Goal: Task Accomplishment & Management: Use online tool/utility

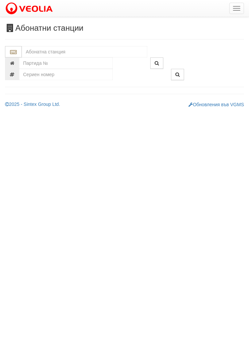
type input "1"
click at [53, 61] on div "037/1 - Трошево - "ВЕОЛИЯ"" at bounding box center [84, 63] width 123 height 8
type input "037/1 - Трошево - "ВЕОЛИЯ""
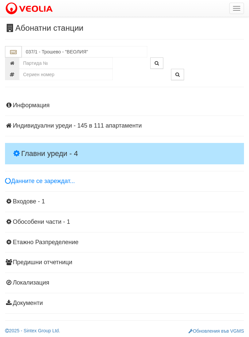
click at [41, 147] on h4 "Главни уреди - 4" at bounding box center [124, 153] width 239 height 21
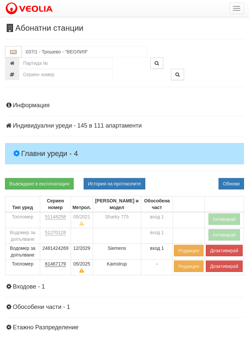
click at [229, 263] on button "Деактивирай" at bounding box center [224, 266] width 37 height 11
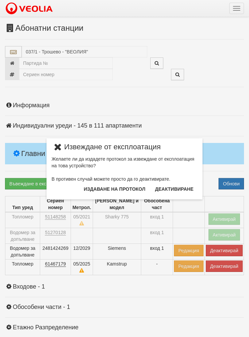
click at [124, 189] on button "Издаване на протокол" at bounding box center [115, 189] width 70 height 11
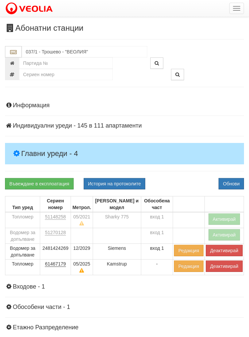
click at [235, 182] on button "Обнови" at bounding box center [230, 183] width 25 height 11
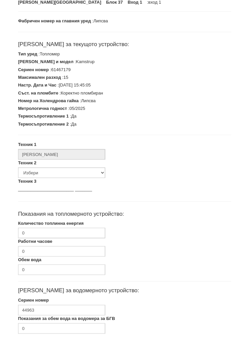
scroll to position [124, 0]
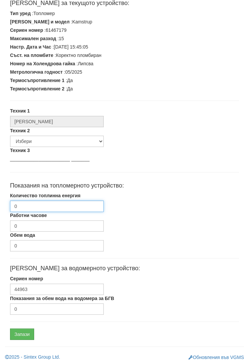
click at [32, 203] on input "0" at bounding box center [57, 205] width 94 height 11
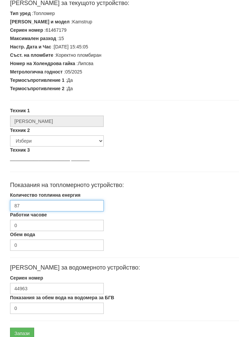
type input "878"
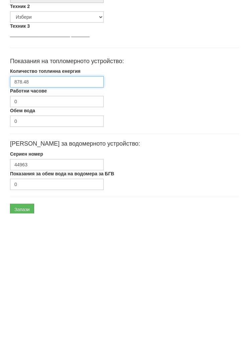
scroll to position [151, 0]
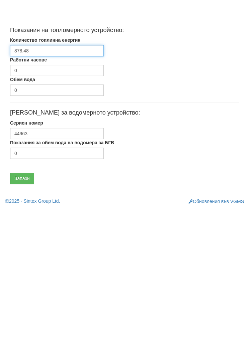
type input "878.48"
click at [23, 301] on input "Запази" at bounding box center [22, 306] width 24 height 11
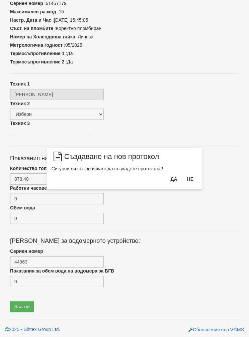
click at [172, 175] on button "Да" at bounding box center [173, 179] width 15 height 11
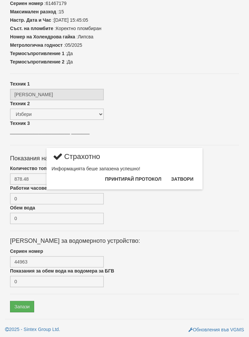
click at [189, 178] on button "Затвори" at bounding box center [182, 179] width 30 height 11
